Goal: Task Accomplishment & Management: Use online tool/utility

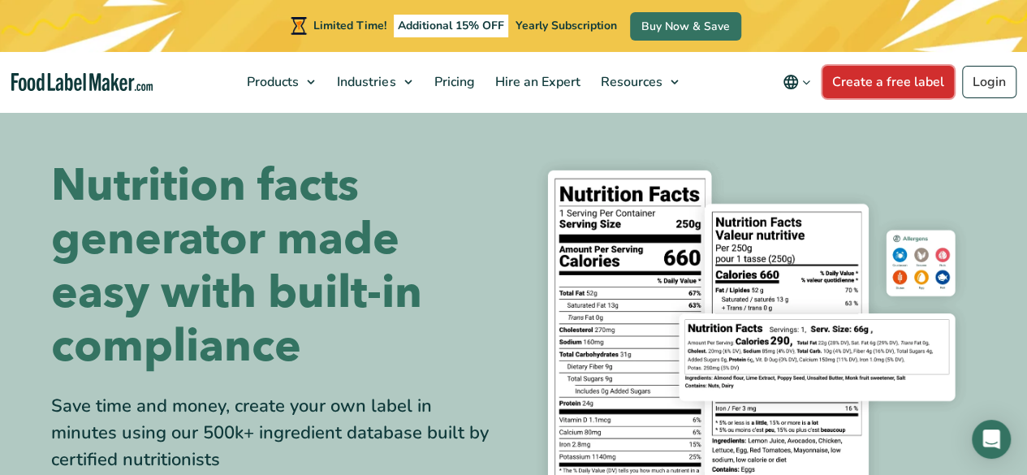
click at [888, 84] on link "Create a free label" at bounding box center [889, 82] width 132 height 32
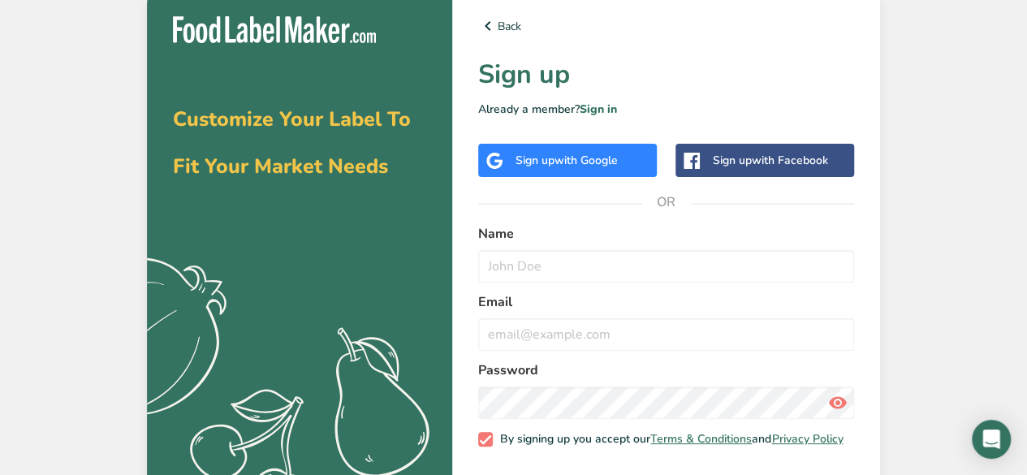
scroll to position [70, 0]
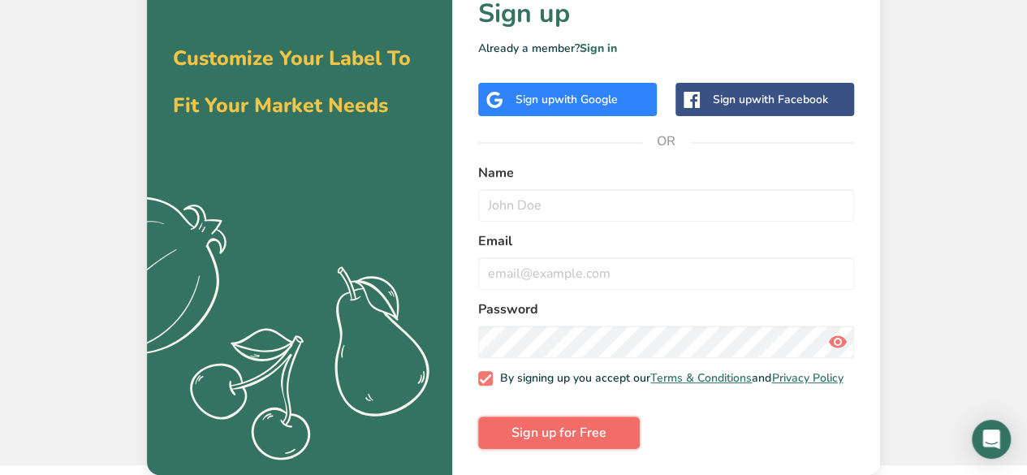
click at [588, 441] on span "Sign up for Free" at bounding box center [559, 432] width 95 height 19
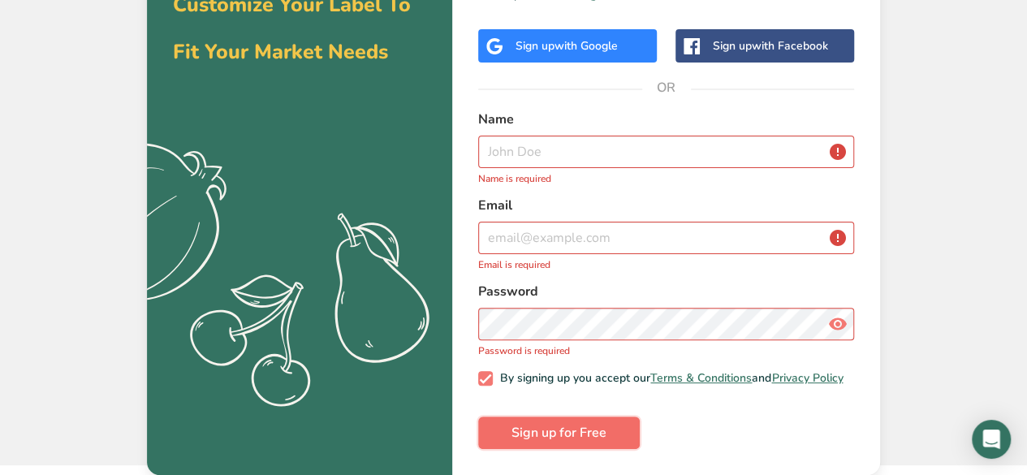
scroll to position [0, 0]
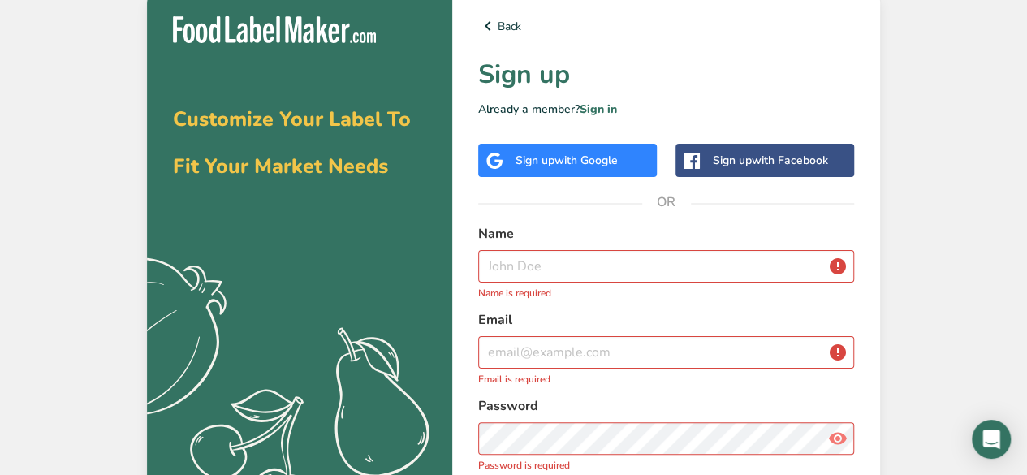
click at [598, 172] on div "Sign up with Google" at bounding box center [567, 160] width 179 height 33
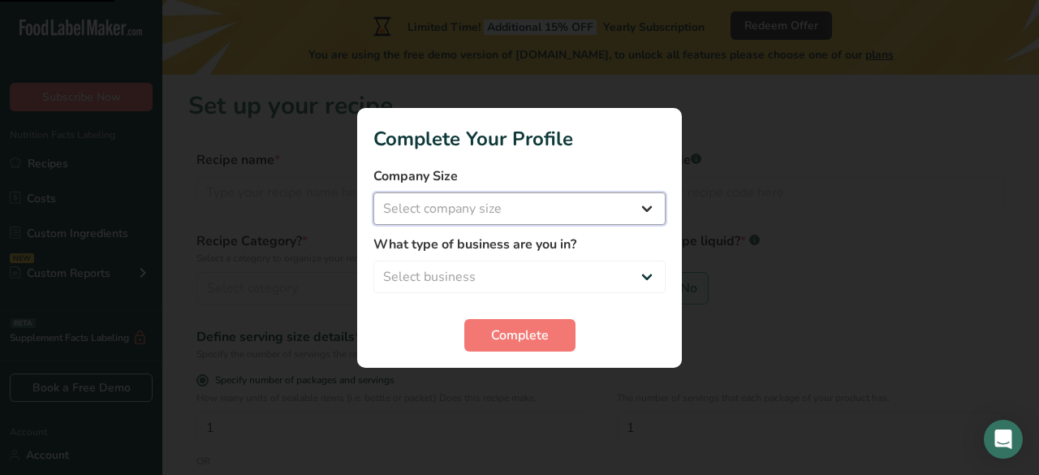
click at [614, 211] on select "Select company size Fewer than 10 Employees 10 to 50 Employees 51 to 500 Employ…" at bounding box center [520, 208] width 292 height 32
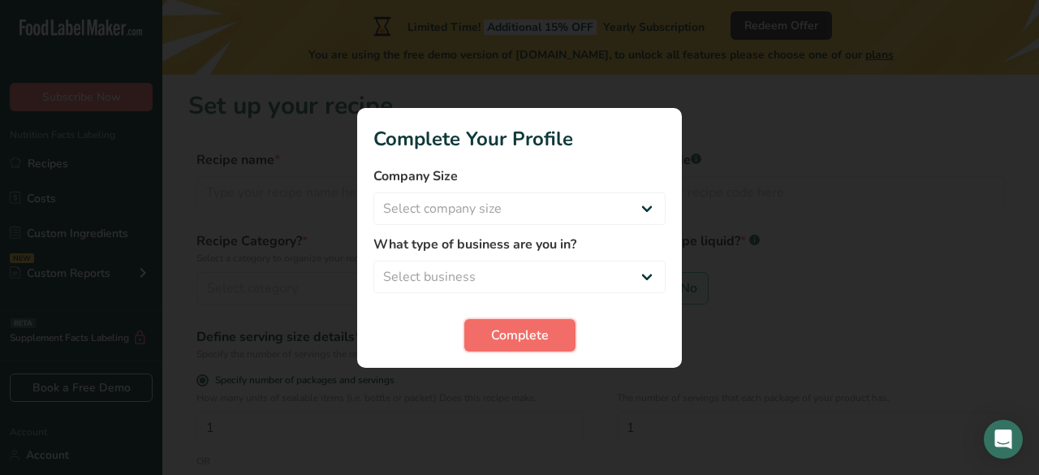
click at [562, 334] on button "Complete" at bounding box center [520, 335] width 111 height 32
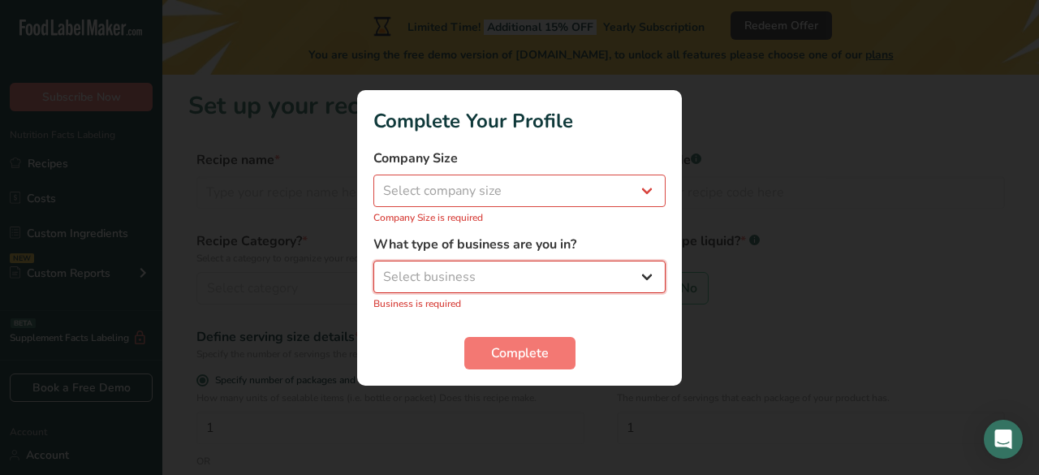
click at [576, 290] on select "Select business Packaged Food Manufacturer Restaurant & Cafe Bakery Meal Plans …" at bounding box center [520, 277] width 292 height 32
select select "1"
click at [374, 269] on select "Select business Packaged Food Manufacturer Restaurant & Cafe Bakery Meal Plans …" at bounding box center [520, 277] width 292 height 32
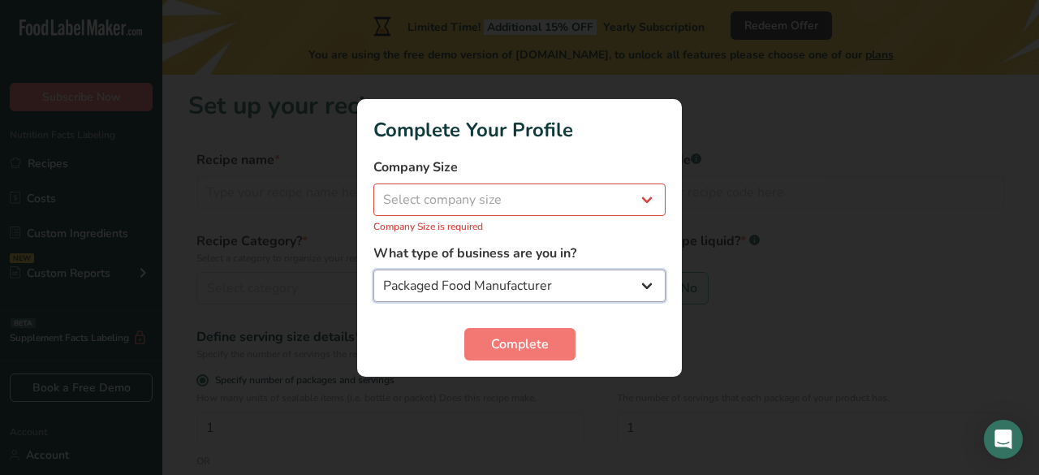
click at [596, 296] on select "Packaged Food Manufacturer Restaurant & Cafe Bakery Meal Plans & Catering Compa…" at bounding box center [520, 286] width 292 height 32
click at [568, 343] on button "Complete" at bounding box center [520, 344] width 111 height 32
click at [561, 342] on button "Complete" at bounding box center [520, 344] width 111 height 32
click at [546, 344] on span "Complete" at bounding box center [520, 344] width 58 height 19
click at [573, 184] on select "Select company size Fewer than 10 Employees 10 to 50 Employees 51 to 500 Employ…" at bounding box center [520, 200] width 292 height 32
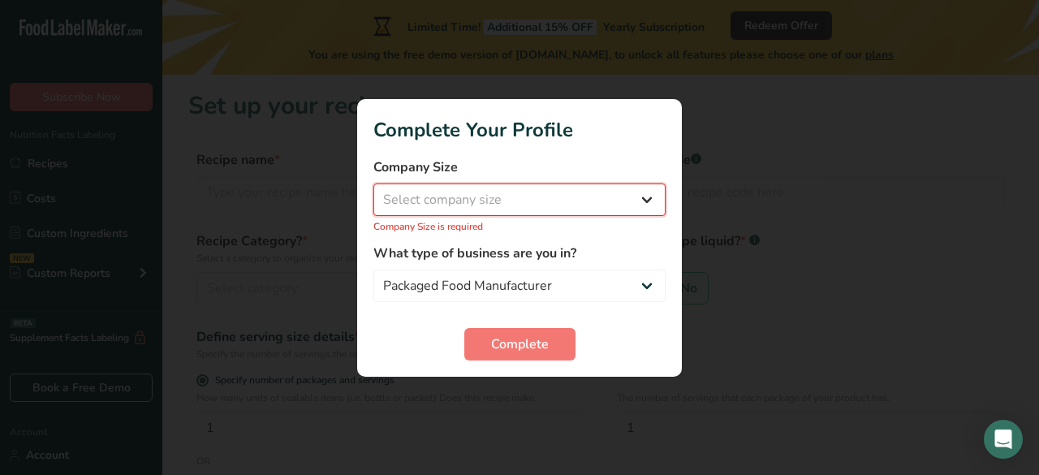
select select "1"
click at [374, 192] on select "Select company size Fewer than 10 Employees 10 to 50 Employees 51 to 500 Employ…" at bounding box center [520, 200] width 292 height 32
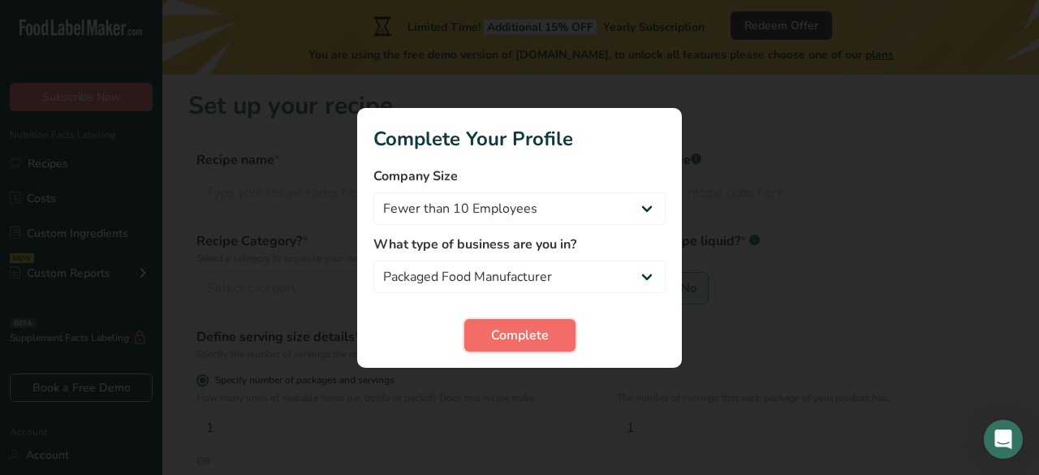
click at [559, 336] on button "Complete" at bounding box center [520, 335] width 111 height 32
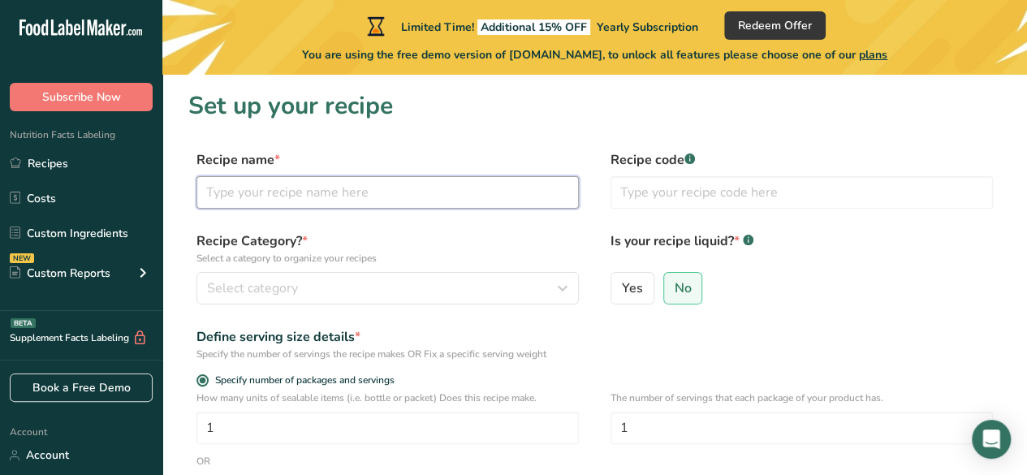
click at [505, 198] on input "text" at bounding box center [388, 192] width 382 height 32
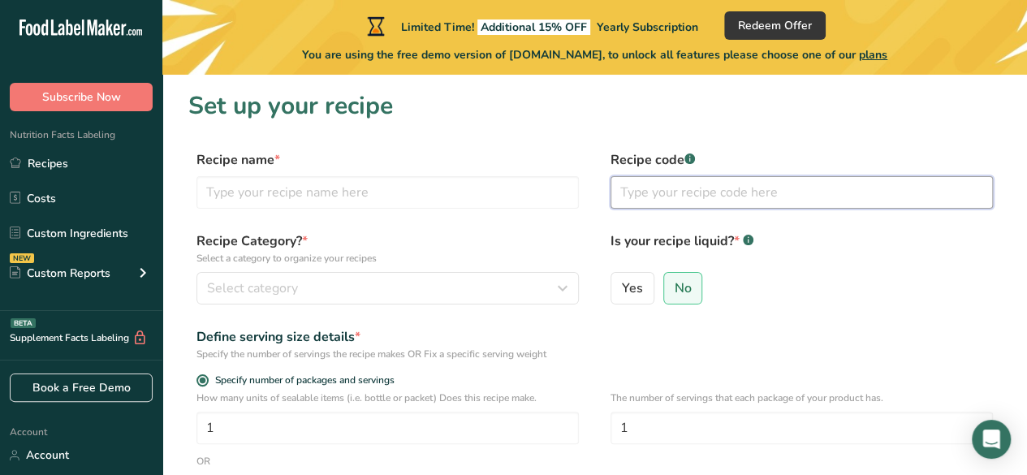
click at [864, 198] on input "text" at bounding box center [802, 192] width 382 height 32
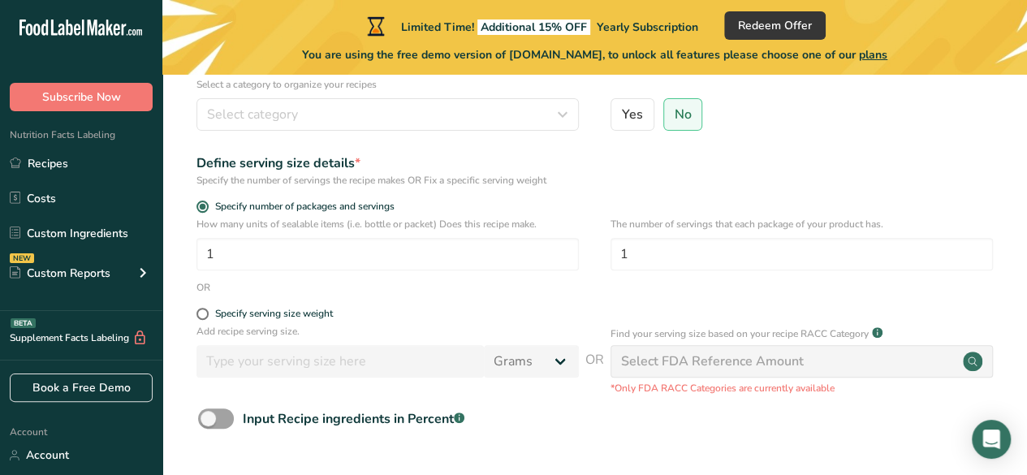
scroll to position [296, 0]
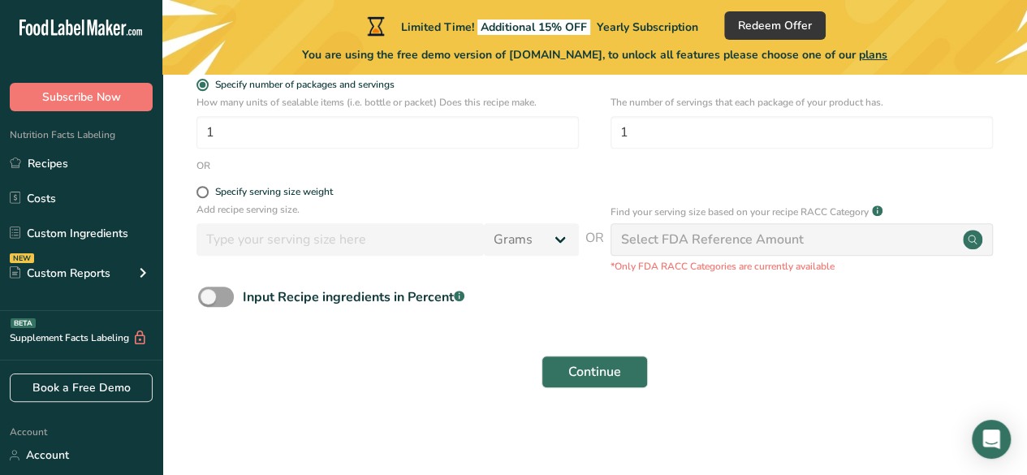
click at [858, 248] on div "Select FDA Reference Amount" at bounding box center [802, 239] width 382 height 32
click at [935, 234] on div "Select FDA Reference Amount" at bounding box center [802, 239] width 382 height 32
click at [972, 240] on circle at bounding box center [972, 239] width 19 height 19
click at [973, 239] on circle at bounding box center [972, 239] width 19 height 19
click at [972, 240] on circle at bounding box center [972, 239] width 19 height 19
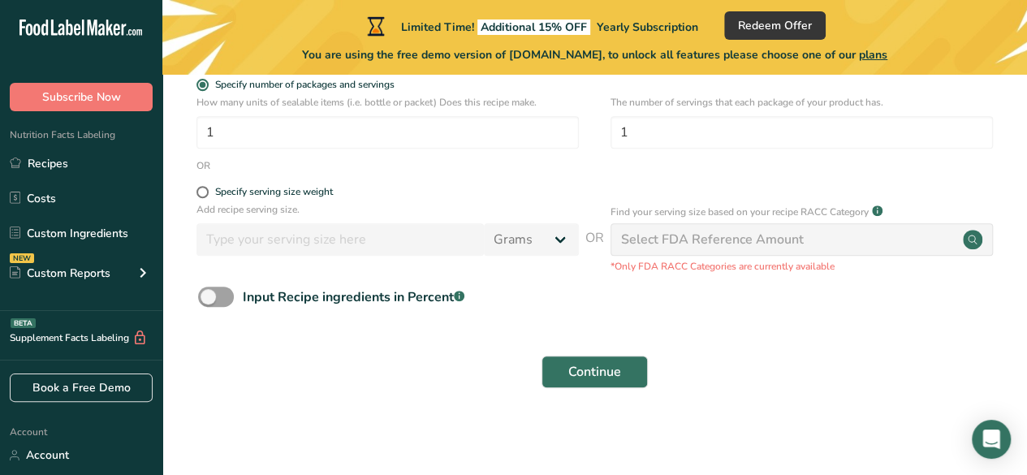
click at [879, 244] on div "Select FDA Reference Amount" at bounding box center [802, 239] width 382 height 32
click at [819, 272] on p "*Only FDA RACC Categories are currently available" at bounding box center [802, 266] width 382 height 15
click at [776, 229] on div "Select FDA Reference Amount" at bounding box center [802, 239] width 382 height 32
click at [761, 240] on div "Select FDA Reference Amount" at bounding box center [712, 239] width 183 height 19
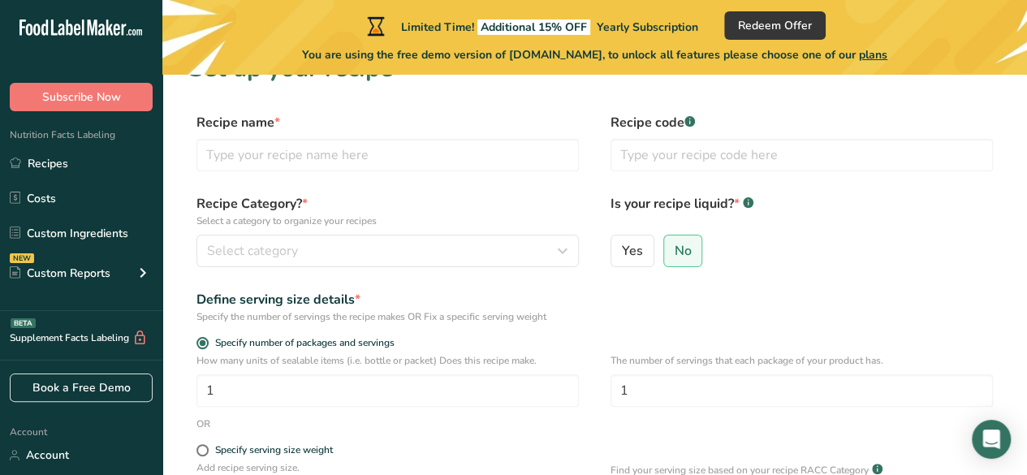
scroll to position [0, 0]
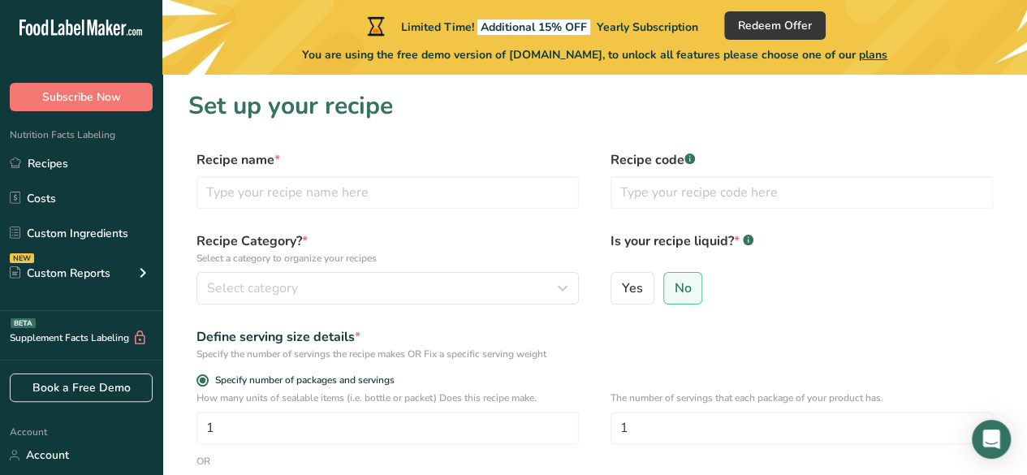
click at [625, 383] on div "Specify number of packages and servings" at bounding box center [594, 382] width 813 height 16
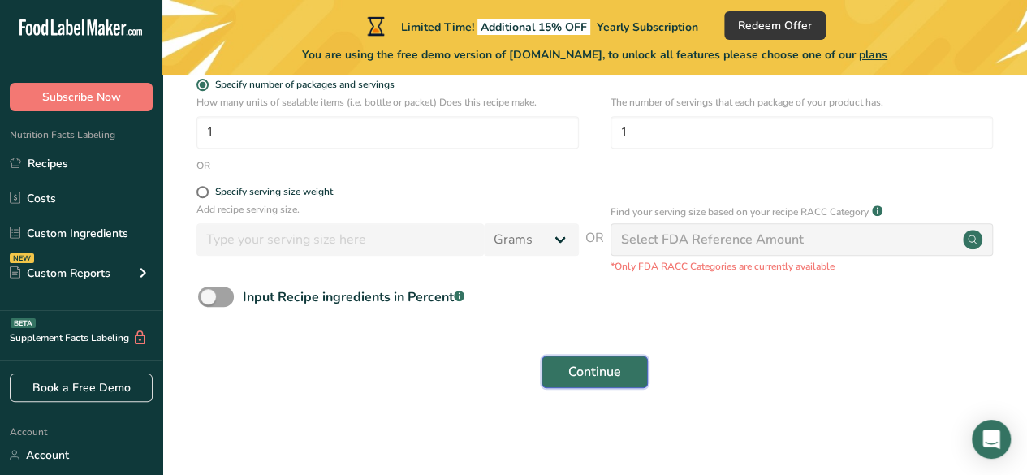
click at [604, 373] on span "Continue" at bounding box center [594, 371] width 53 height 19
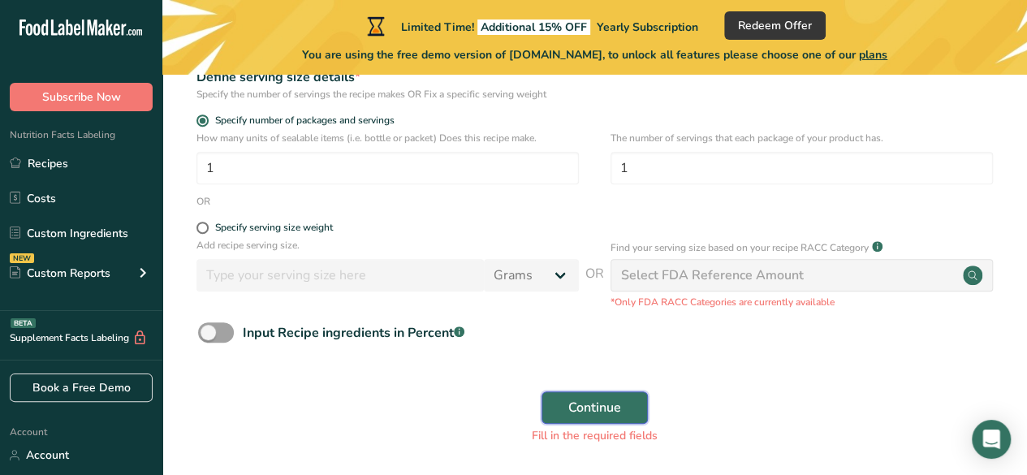
scroll to position [313, 0]
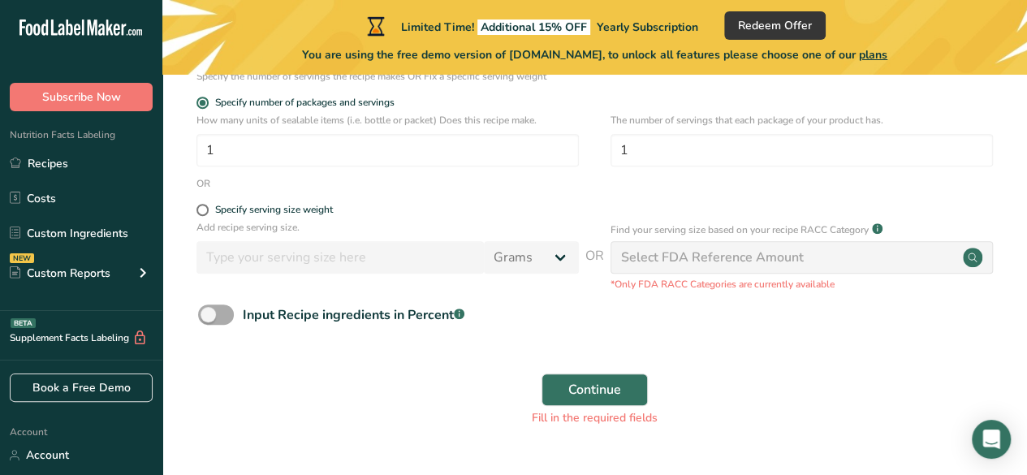
click at [215, 318] on span at bounding box center [216, 315] width 36 height 20
click at [209, 318] on input "Input Recipe ingredients in Percent .a-a{fill:#347362;}.b-a{fill:#fff;}" at bounding box center [203, 314] width 11 height 11
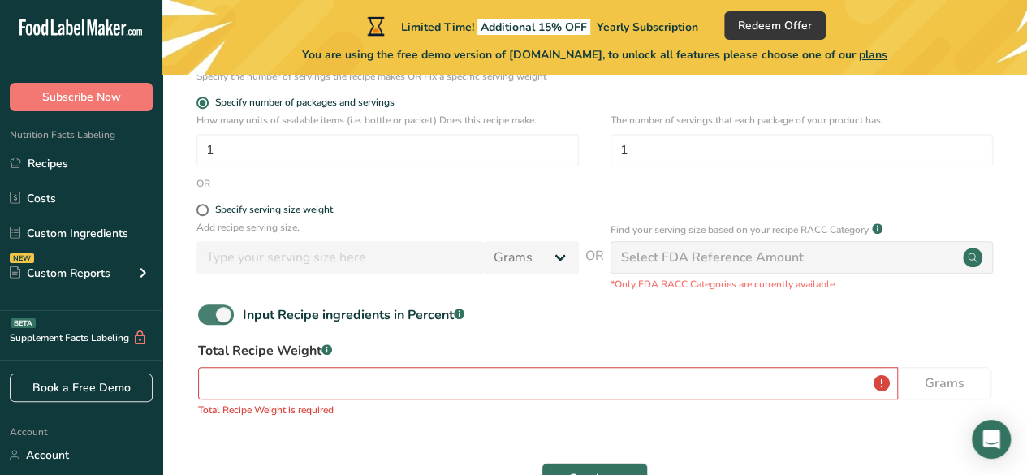
click at [213, 309] on span at bounding box center [216, 315] width 36 height 20
click at [209, 309] on input "Input Recipe ingredients in Percent .a-a{fill:#347362;}.b-a{fill:#fff;}" at bounding box center [203, 314] width 11 height 11
checkbox input "false"
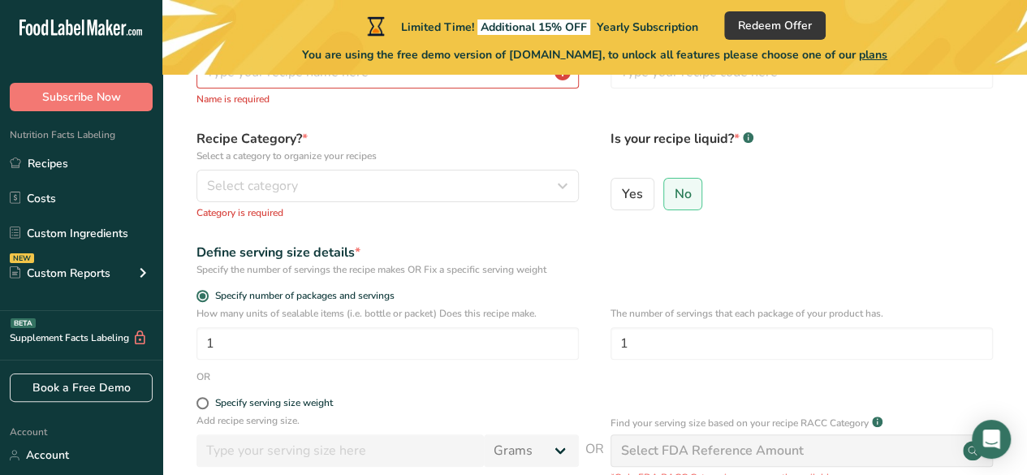
scroll to position [0, 0]
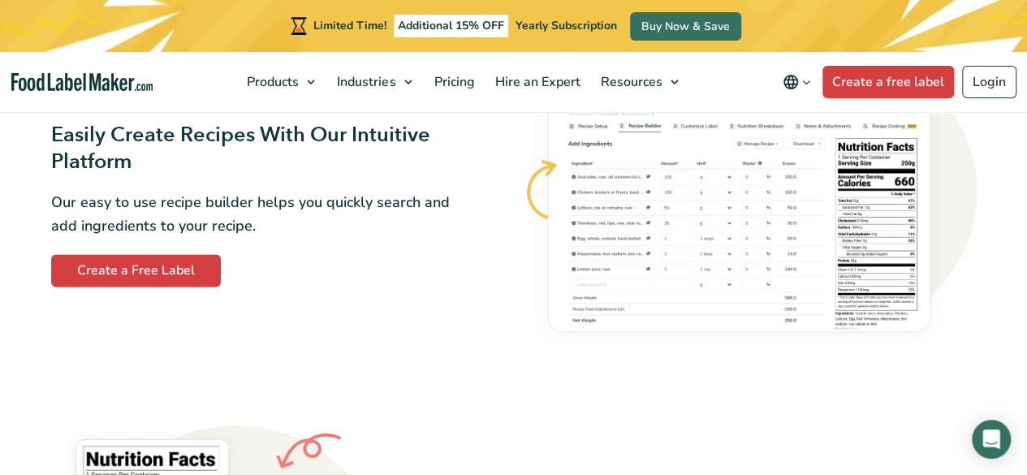
scroll to position [919, 0]
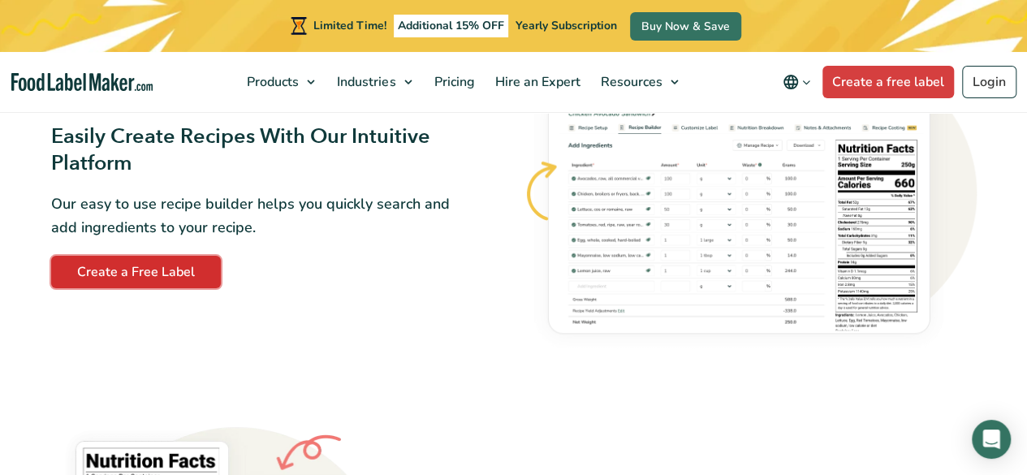
click at [182, 273] on link "Create a Free Label" at bounding box center [136, 272] width 170 height 32
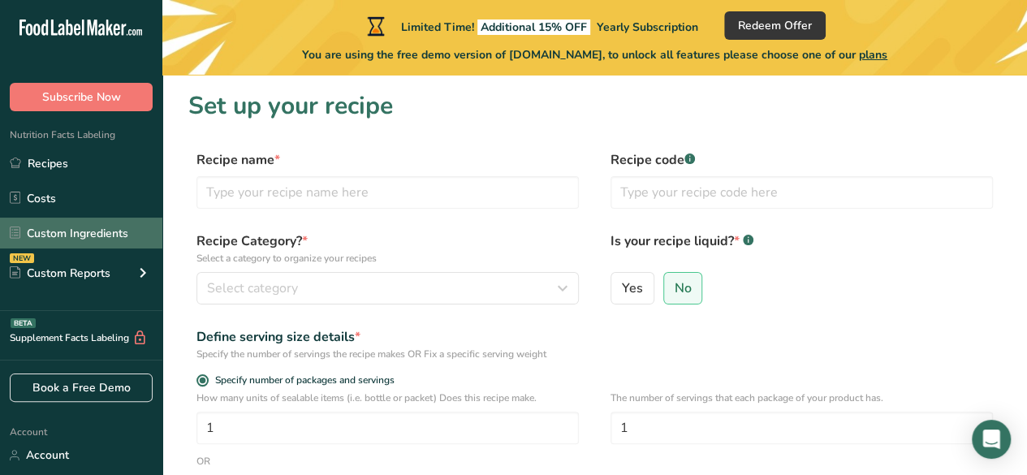
click at [119, 230] on link "Custom Ingredients" at bounding box center [81, 233] width 162 height 31
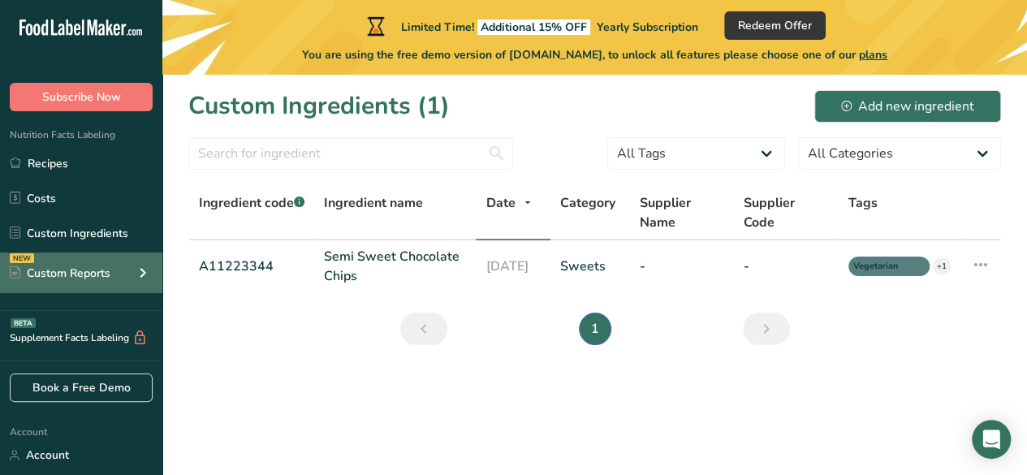
click at [96, 273] on div "Custom Reports" at bounding box center [60, 273] width 101 height 17
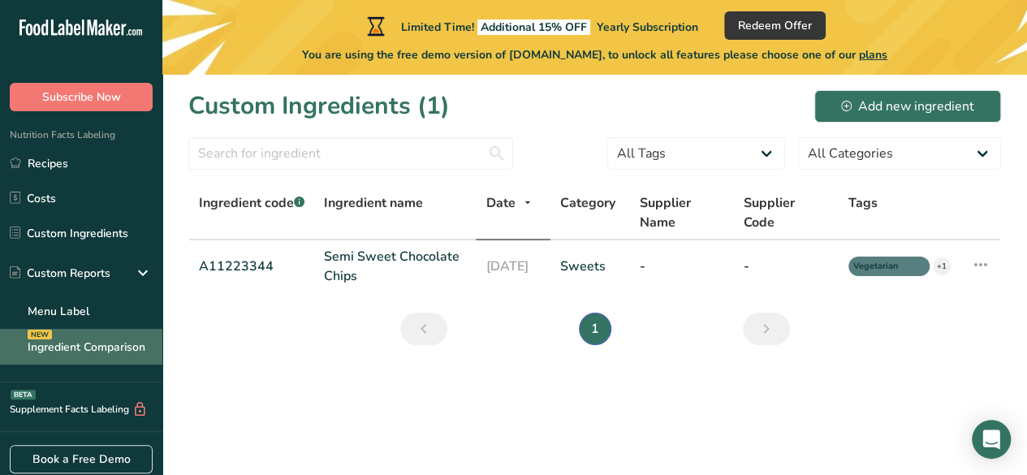
click at [119, 345] on link "Ingredient Comparison NEW" at bounding box center [81, 347] width 162 height 36
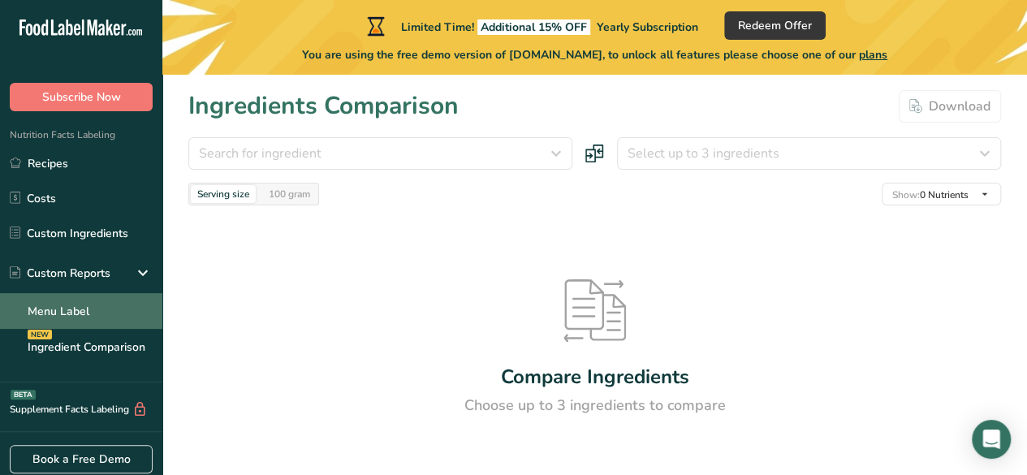
click at [122, 307] on link "Menu Label" at bounding box center [81, 311] width 162 height 36
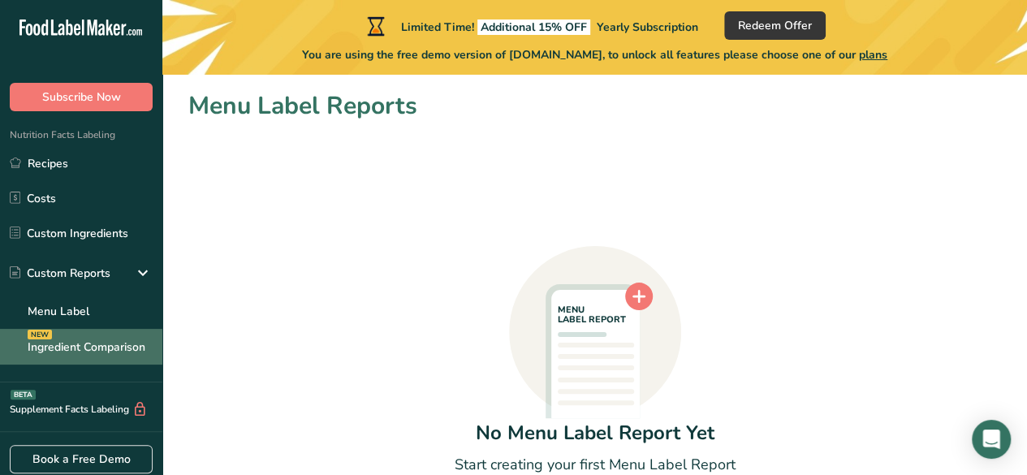
click at [119, 346] on link "Ingredient Comparison NEW" at bounding box center [81, 347] width 162 height 36
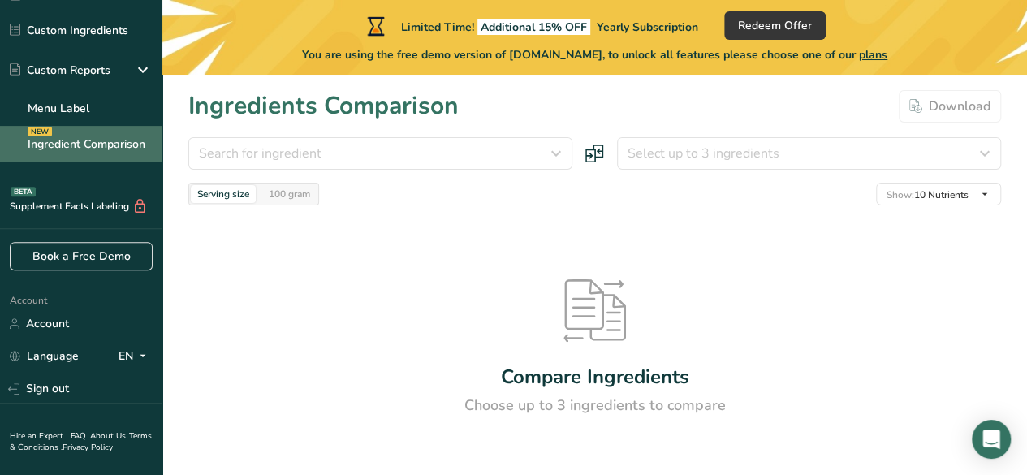
scroll to position [201, 0]
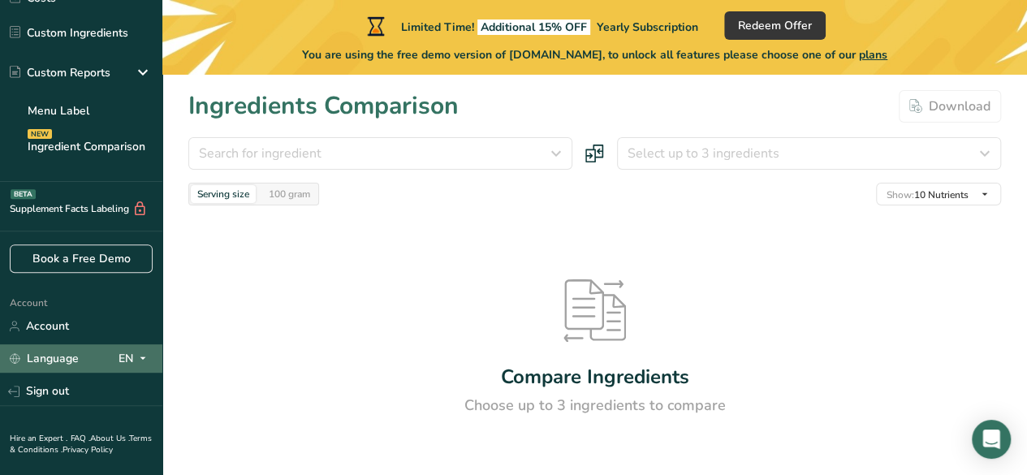
click at [111, 356] on div "Language EN" at bounding box center [81, 358] width 143 height 28
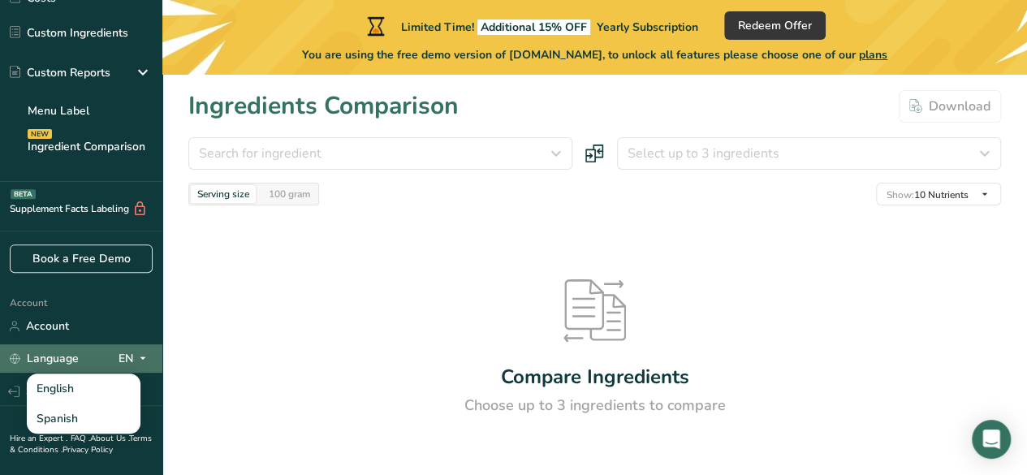
click at [143, 359] on icon at bounding box center [142, 358] width 13 height 20
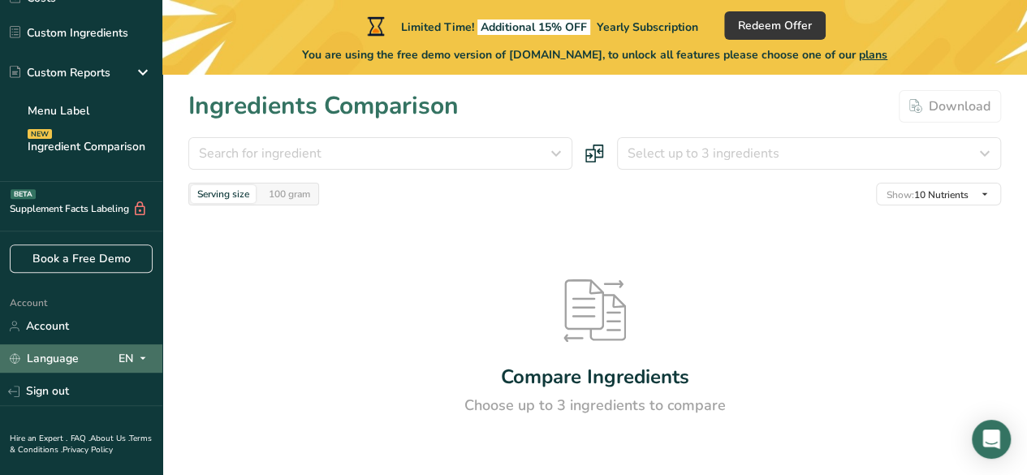
click at [144, 354] on icon at bounding box center [142, 358] width 13 height 20
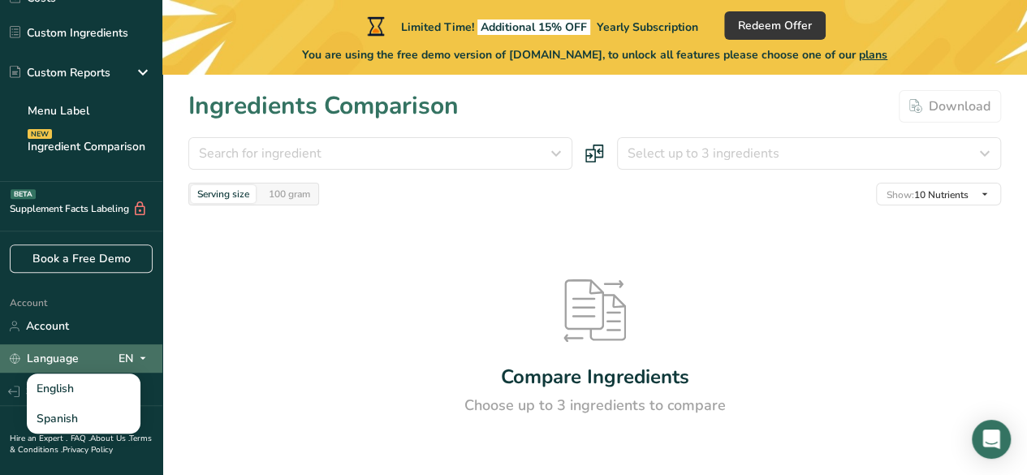
click at [139, 356] on icon at bounding box center [142, 358] width 13 height 20
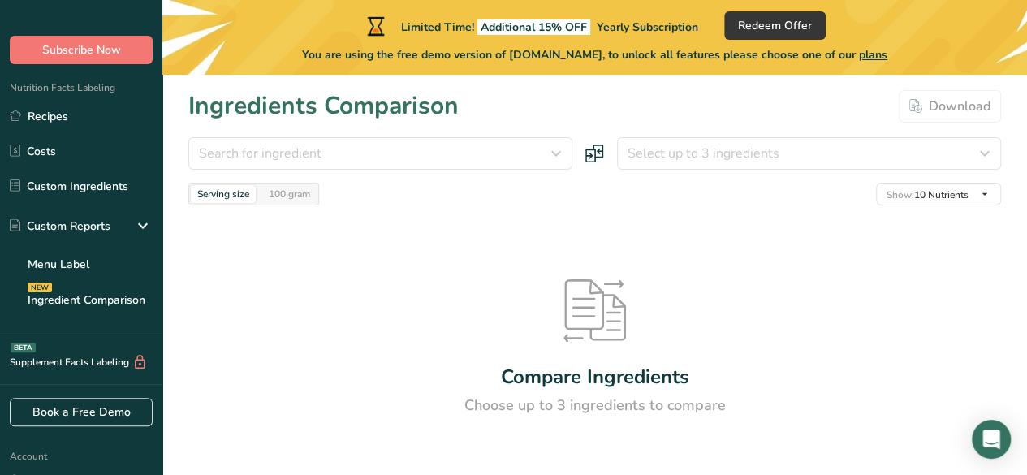
scroll to position [42, 0]
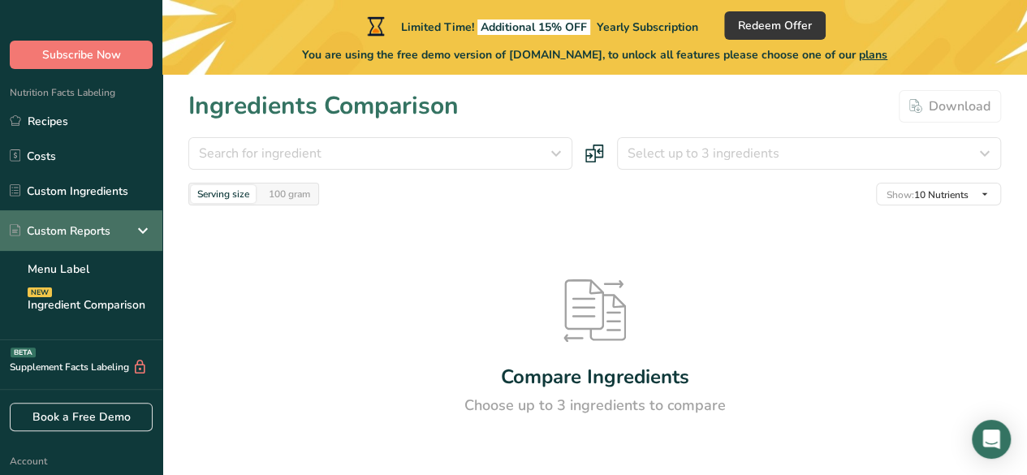
click at [136, 216] on icon at bounding box center [142, 230] width 19 height 29
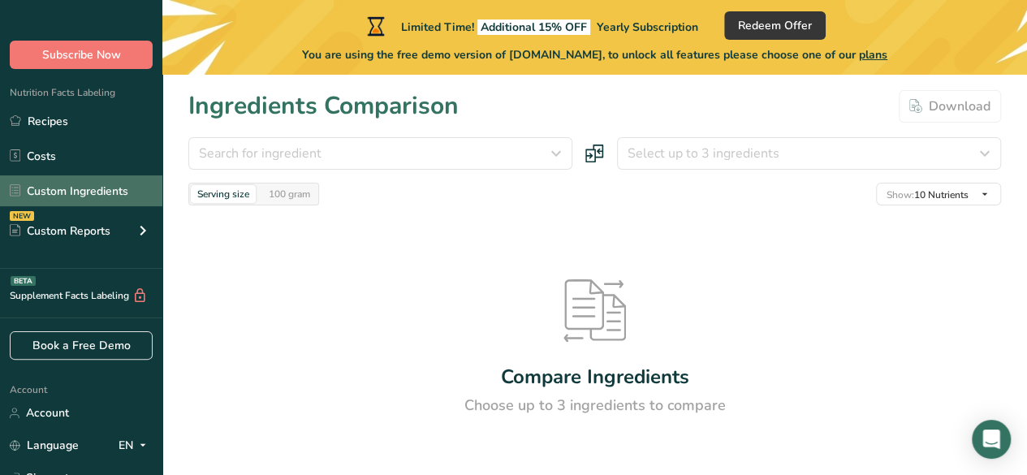
click at [127, 201] on link "Custom Ingredients" at bounding box center [81, 190] width 162 height 31
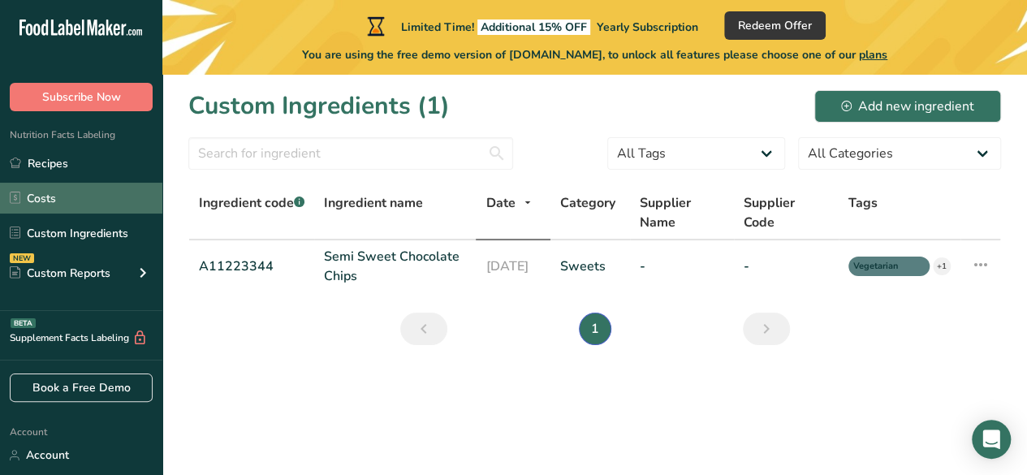
click at [119, 191] on link "Costs" at bounding box center [81, 198] width 162 height 31
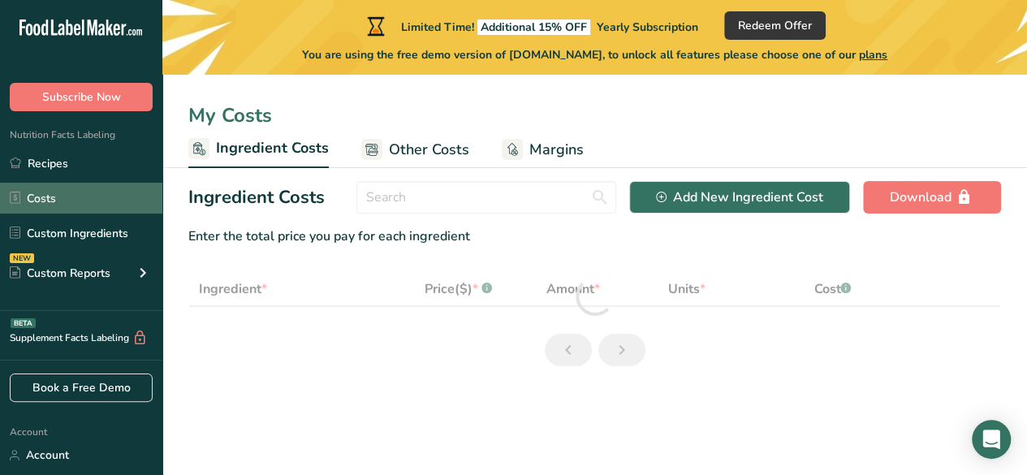
select select "1"
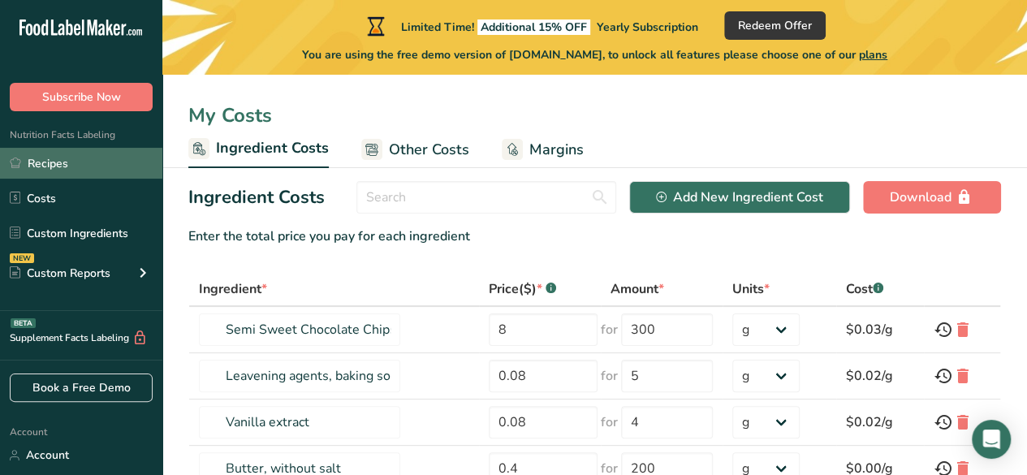
click at [106, 162] on link "Recipes" at bounding box center [81, 163] width 162 height 31
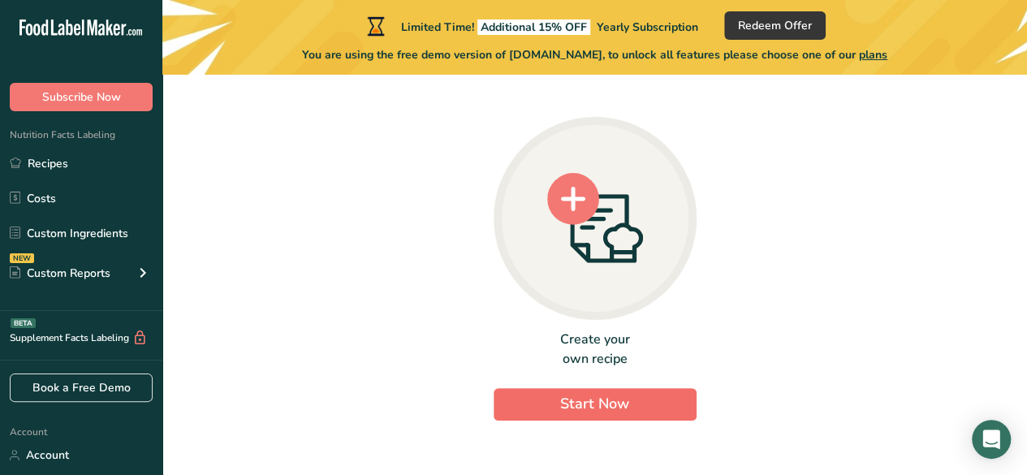
click at [591, 404] on span "Start Now" at bounding box center [594, 403] width 69 height 19
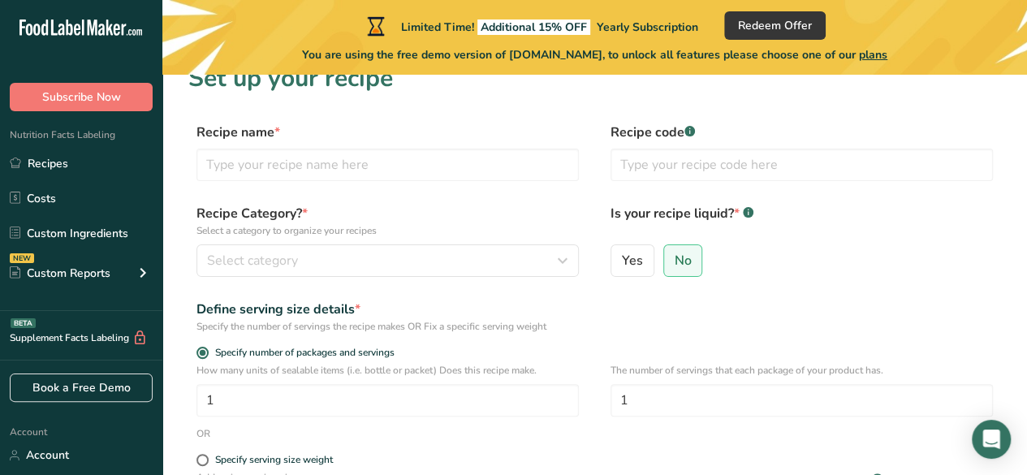
scroll to position [28, 0]
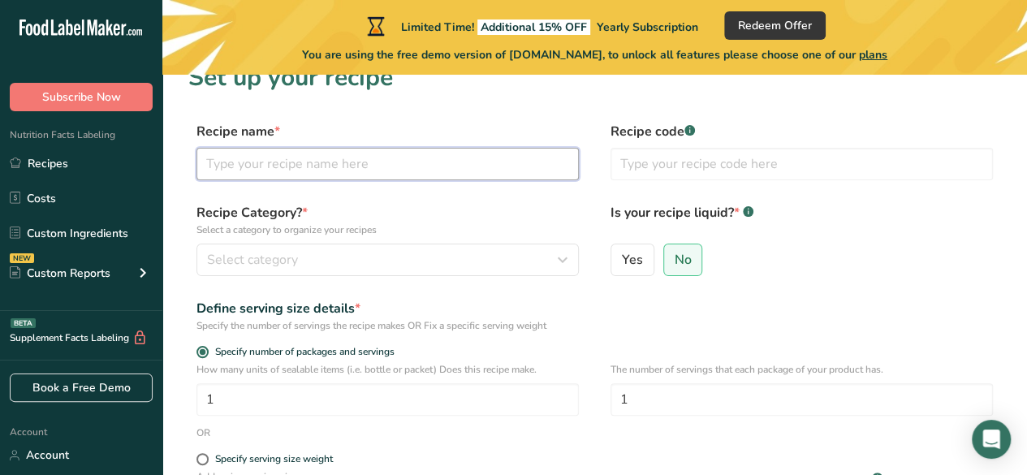
click at [413, 167] on input "text" at bounding box center [388, 164] width 382 height 32
type input "risol mayo"
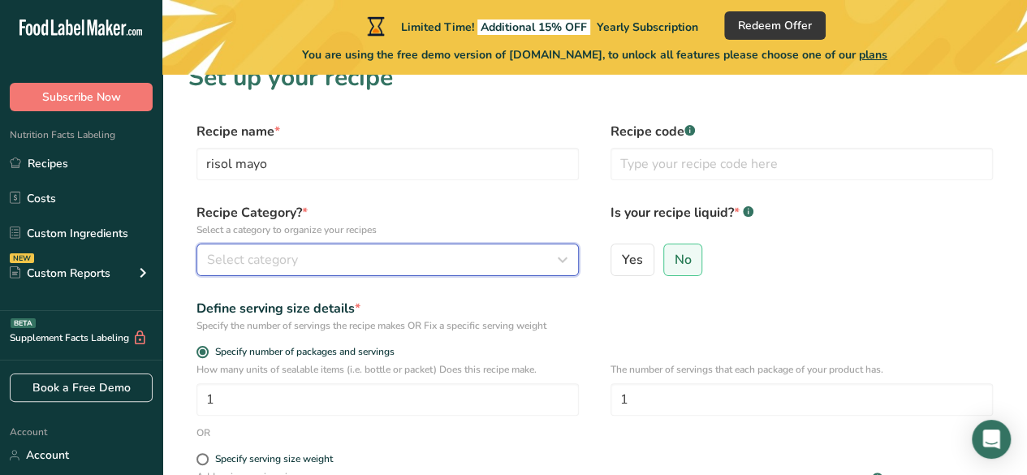
click at [501, 268] on div "Select category" at bounding box center [383, 259] width 352 height 19
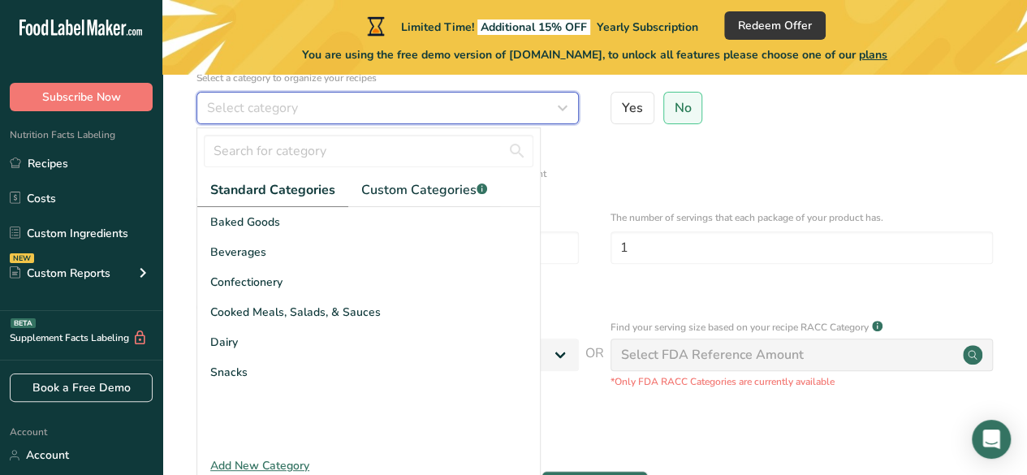
scroll to position [179, 0]
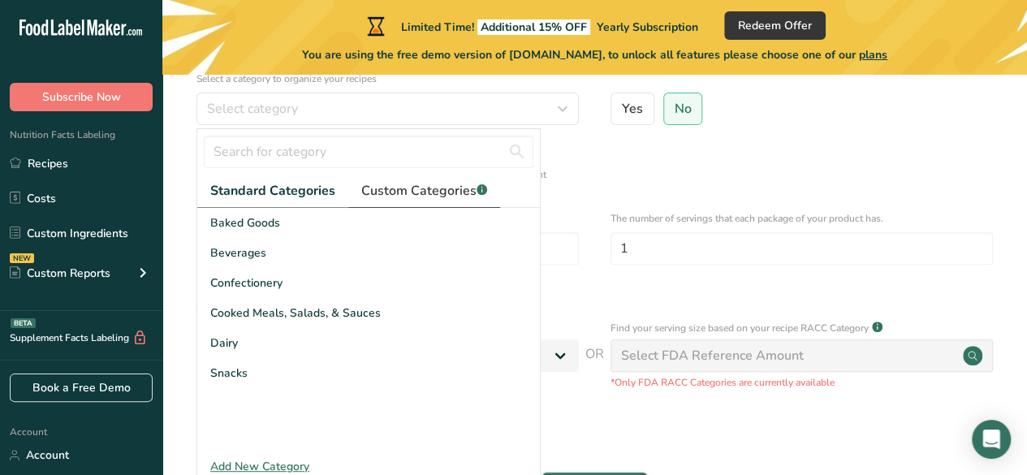
click at [482, 189] on icon at bounding box center [482, 190] width 1 height 4
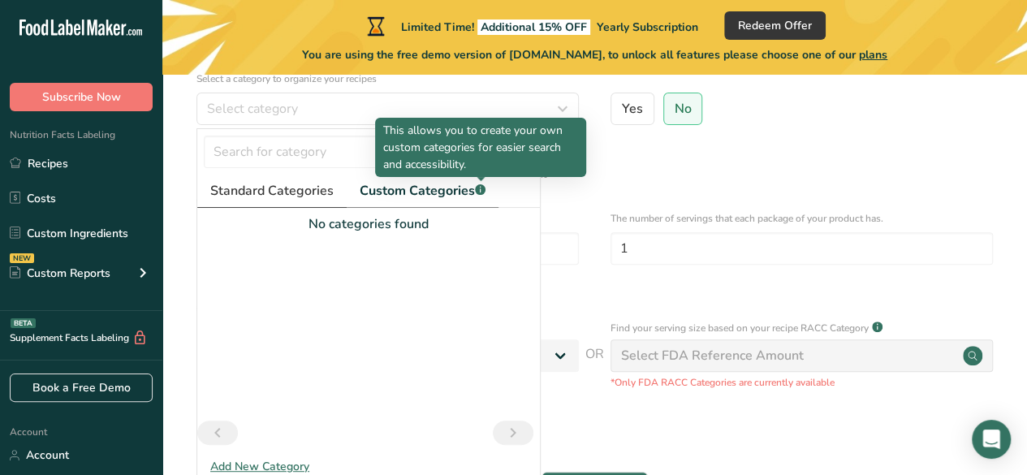
click at [294, 204] on link "Standard Categories" at bounding box center [271, 191] width 149 height 33
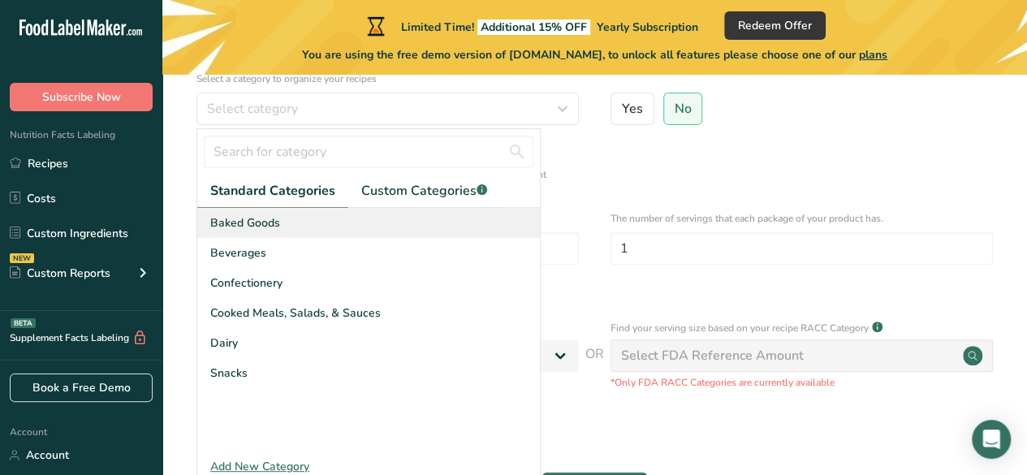
click at [417, 227] on div "Baked Goods" at bounding box center [368, 223] width 343 height 30
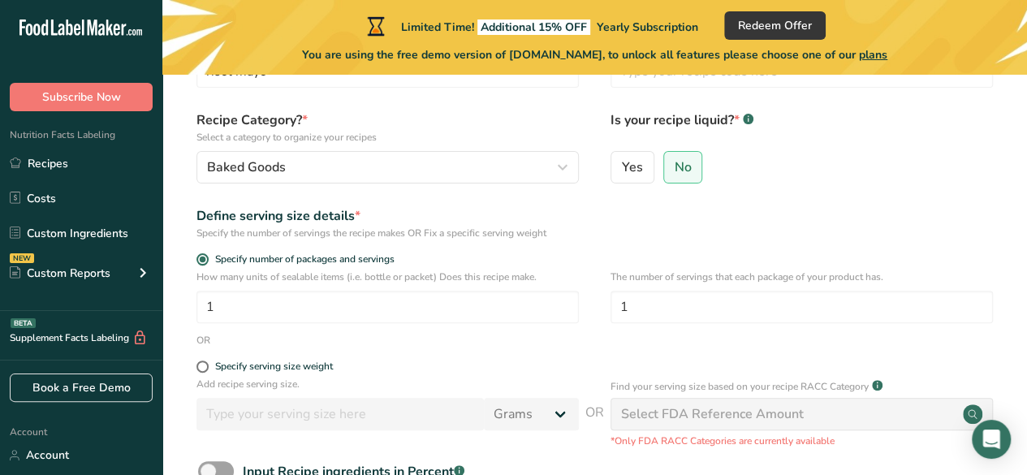
scroll to position [65, 0]
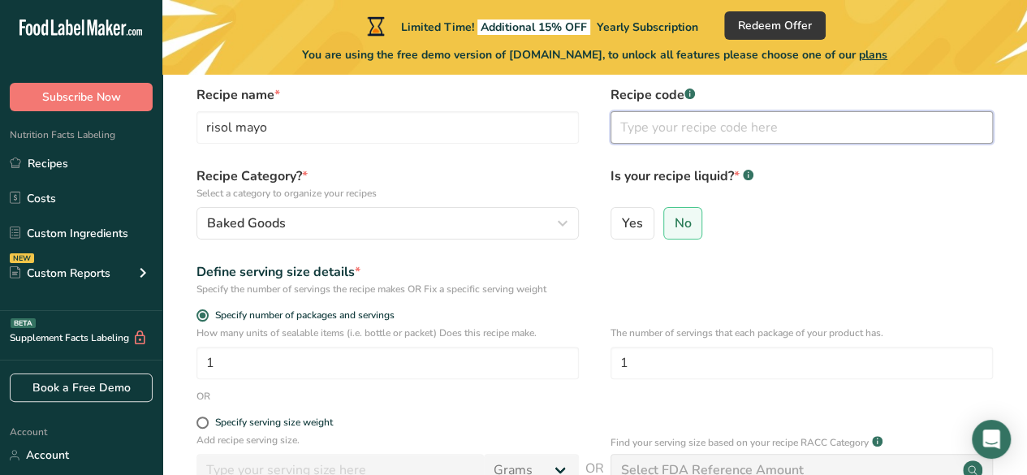
click at [804, 130] on input "text" at bounding box center [802, 127] width 382 height 32
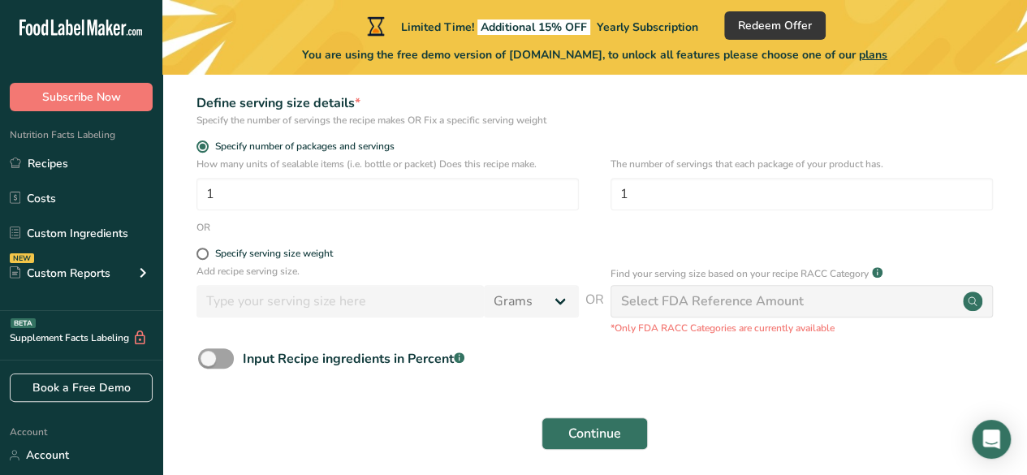
scroll to position [239, 0]
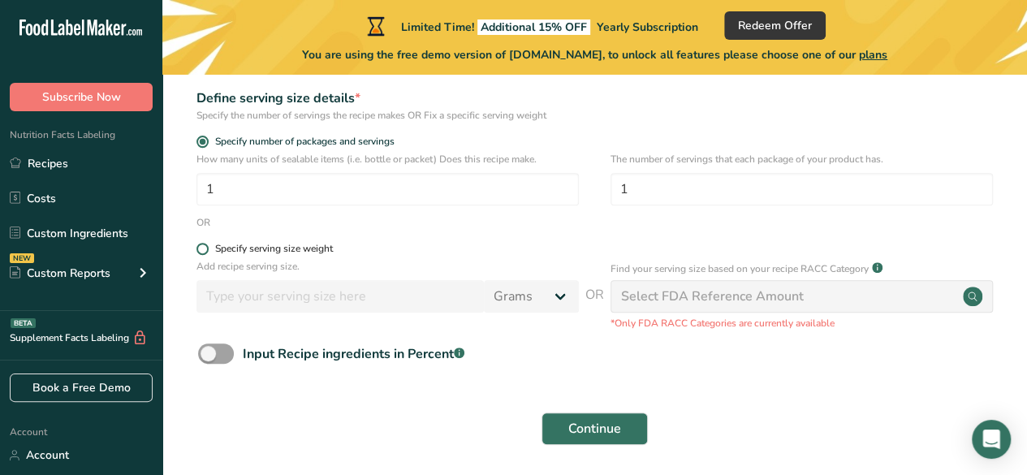
click at [202, 248] on span at bounding box center [203, 249] width 12 height 12
click at [202, 248] on input "Specify serving size weight" at bounding box center [202, 249] width 11 height 11
radio input "true"
radio input "false"
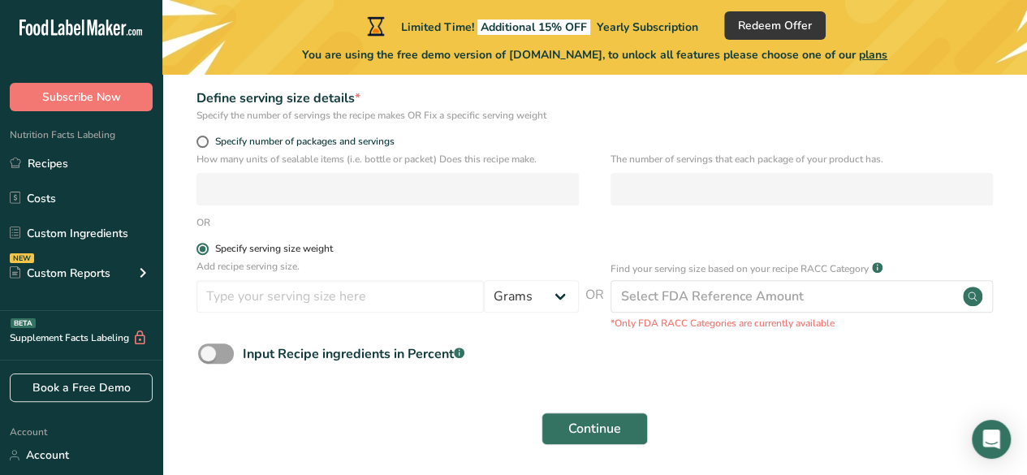
click at [210, 253] on span "Specify serving size weight" at bounding box center [271, 249] width 124 height 12
click at [207, 253] on input "Specify serving size weight" at bounding box center [202, 249] width 11 height 11
click at [344, 348] on div "Input Recipe ingredients in Percent .a-a{fill:#347362;}.b-a{fill:#fff;}" at bounding box center [354, 353] width 222 height 19
click at [209, 348] on input "Input Recipe ingredients in Percent .a-a{fill:#347362;}.b-a{fill:#fff;}" at bounding box center [203, 353] width 11 height 11
checkbox input "true"
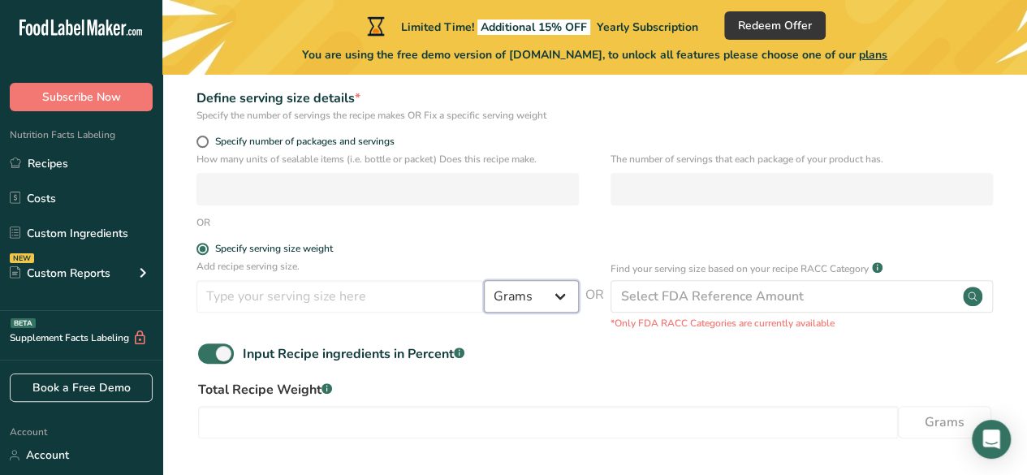
click at [515, 312] on select "Grams kg mg mcg lb oz l mL fl oz tbsp tsp cup qt gallon" at bounding box center [531, 296] width 95 height 32
